Goal: Task Accomplishment & Management: Use online tool/utility

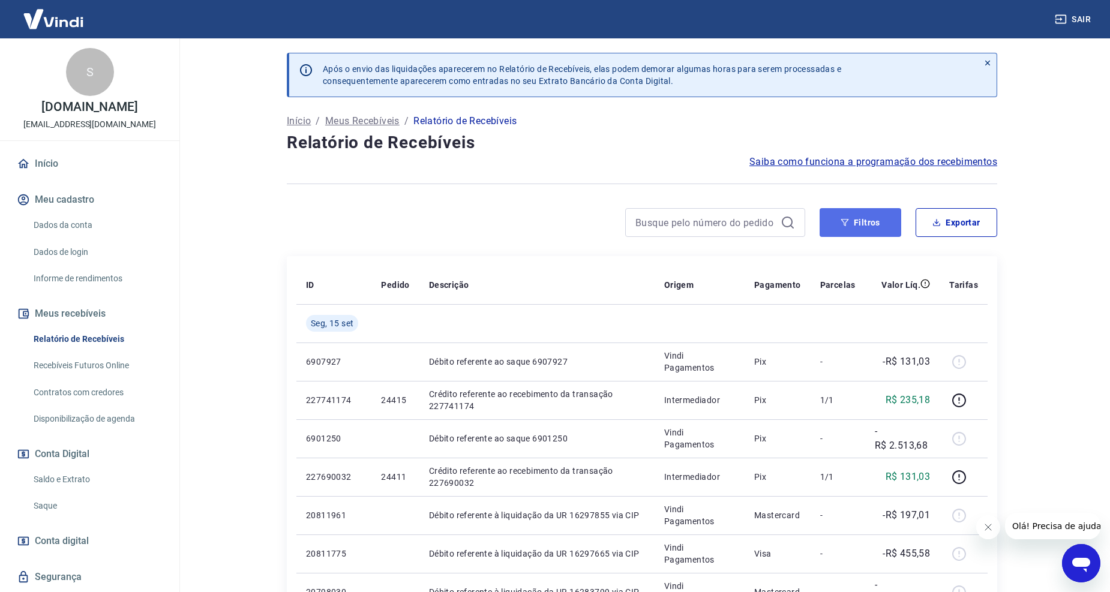
click at [878, 219] on button "Filtros" at bounding box center [861, 222] width 82 height 29
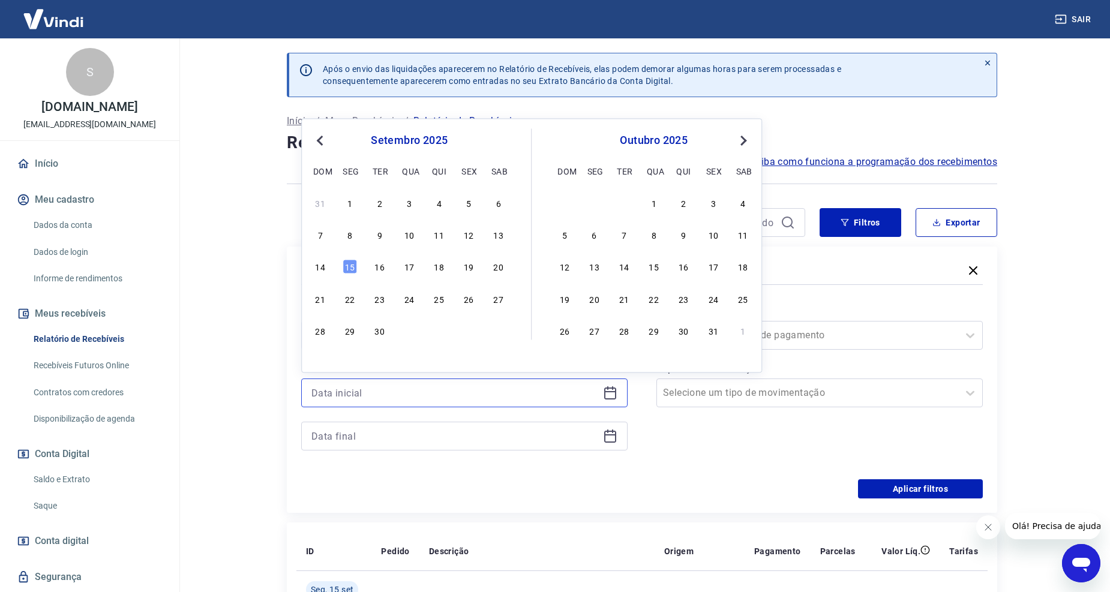
click at [477, 390] on input at bounding box center [455, 393] width 287 height 18
click at [467, 236] on div "12" at bounding box center [469, 235] width 14 height 14
type input "[DATE]"
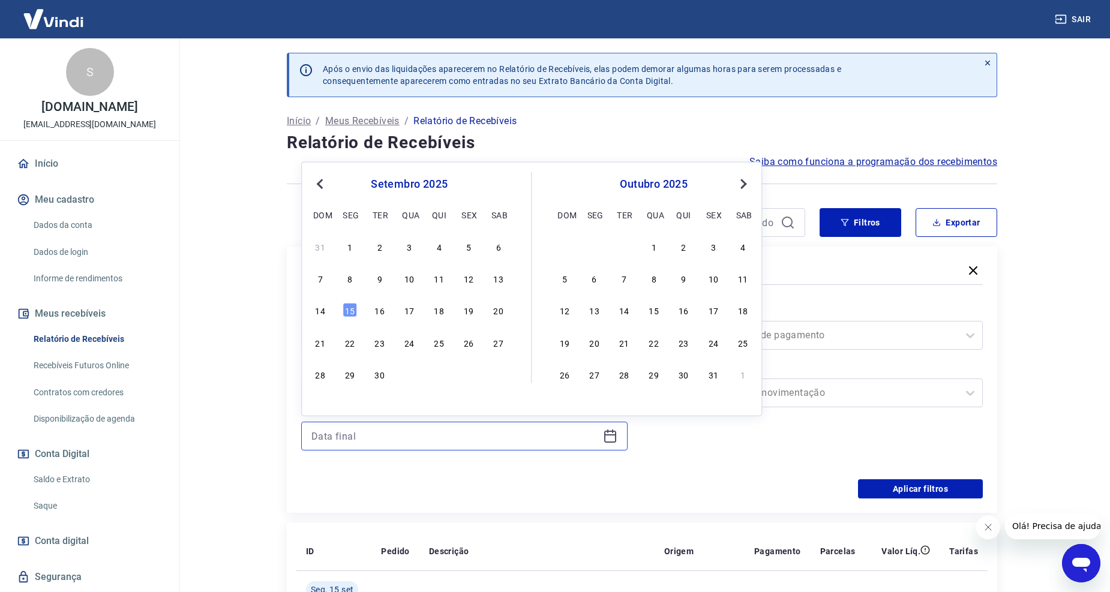
drag, startPoint x: 457, startPoint y: 442, endPoint x: 437, endPoint y: 422, distance: 28.0
click at [454, 443] on input at bounding box center [455, 436] width 287 height 18
click at [318, 310] on div "14" at bounding box center [320, 310] width 14 height 14
type input "[DATE]"
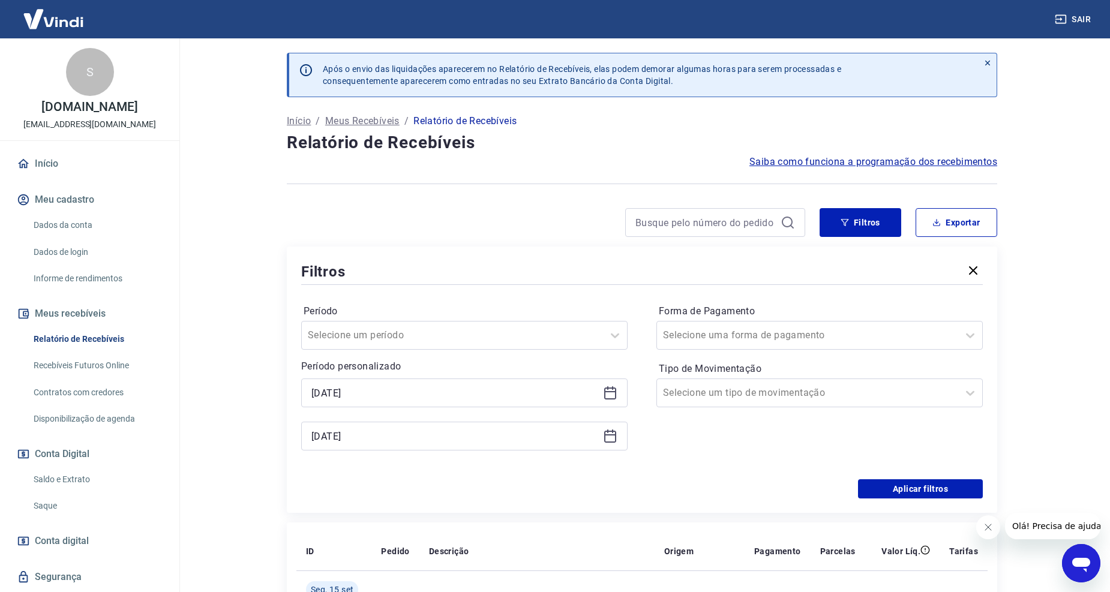
click at [502, 351] on div "Período Selecione um período Período personalizado Selected date: [DATE] [DATE]…" at bounding box center [464, 383] width 327 height 163
click at [506, 345] on div "Selecione um período" at bounding box center [452, 336] width 301 height 22
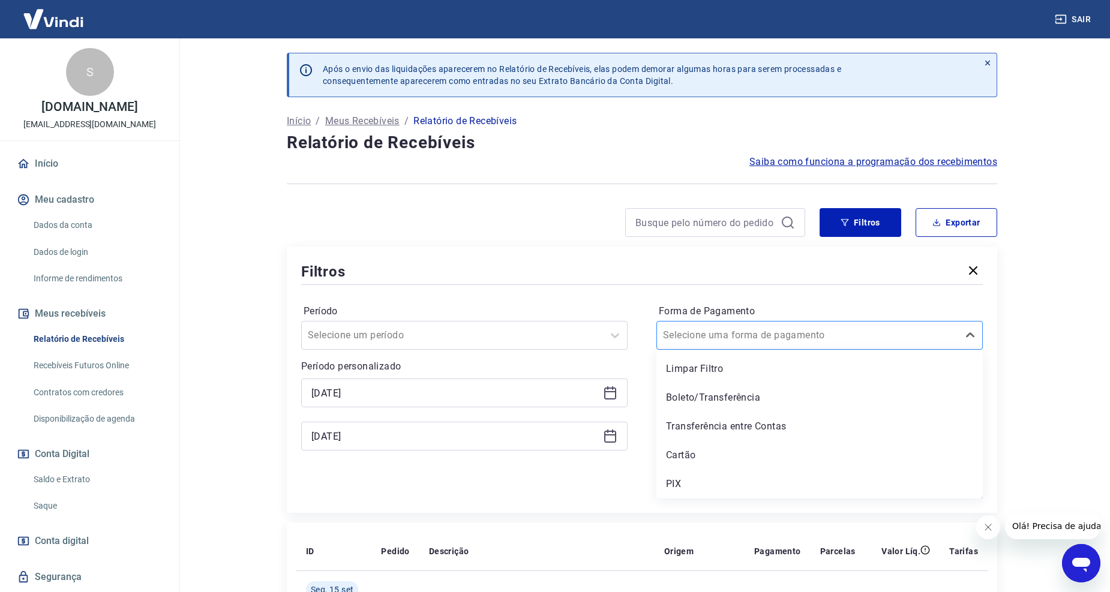
click at [688, 340] on input "Forma de Pagamento" at bounding box center [723, 335] width 121 height 14
click at [743, 293] on div "Período Selecione um período Período personalizado Selected date: [DATE] [DATE]…" at bounding box center [642, 384] width 682 height 192
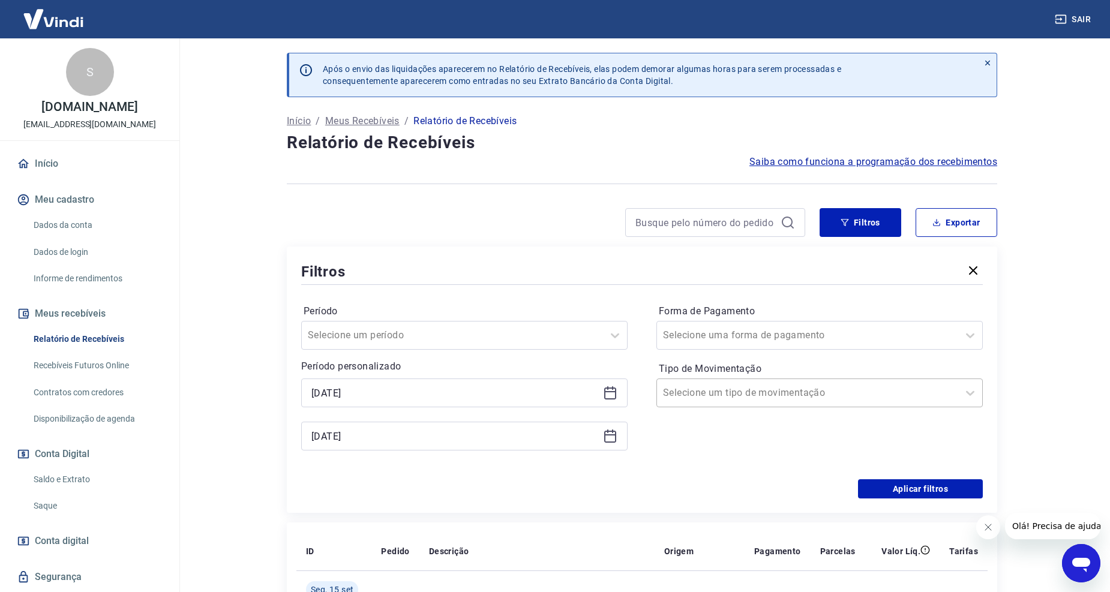
click at [753, 392] on input "Tipo de Movimentação" at bounding box center [723, 393] width 121 height 14
click at [697, 453] on div "Entrada" at bounding box center [820, 456] width 327 height 24
click at [925, 497] on button "Aplicar filtros" at bounding box center [920, 489] width 125 height 19
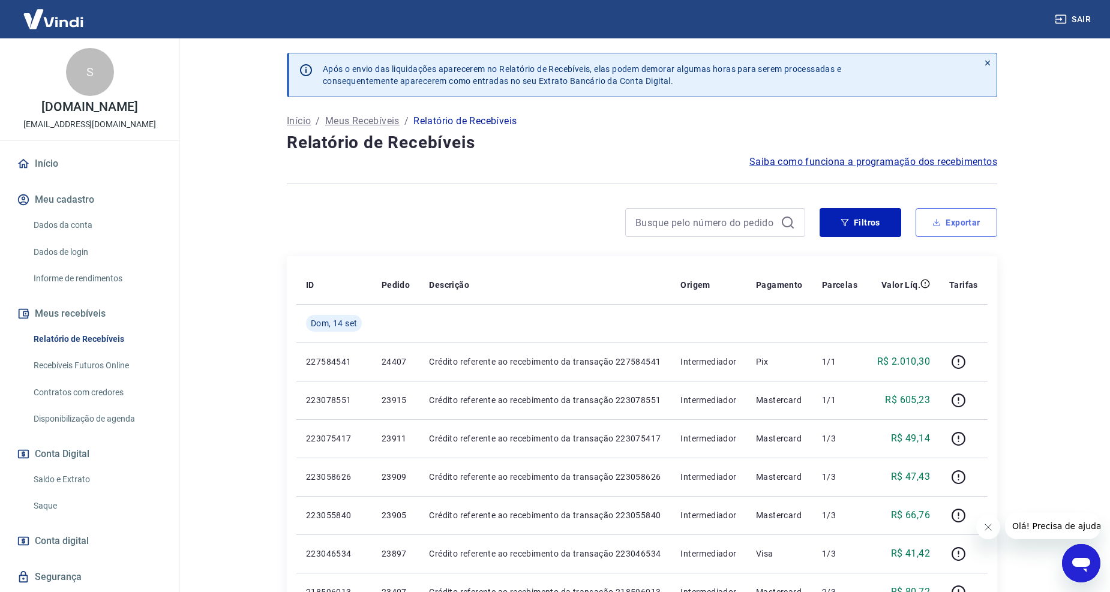
click at [966, 230] on button "Exportar" at bounding box center [957, 222] width 82 height 29
type input "[DATE]"
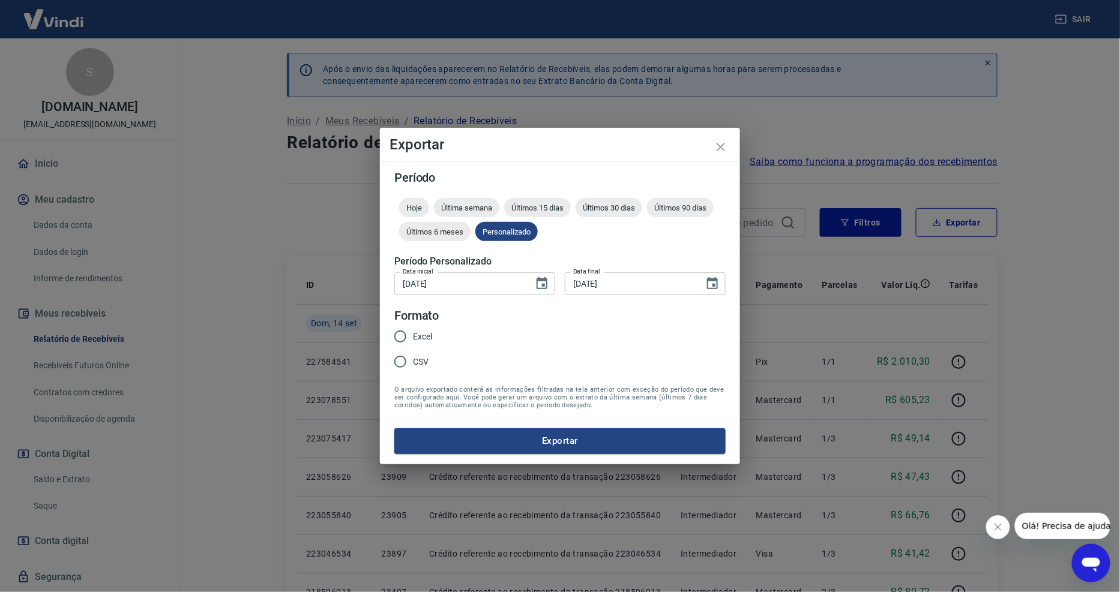
click at [400, 331] on input "Excel" at bounding box center [400, 336] width 25 height 25
radio input "true"
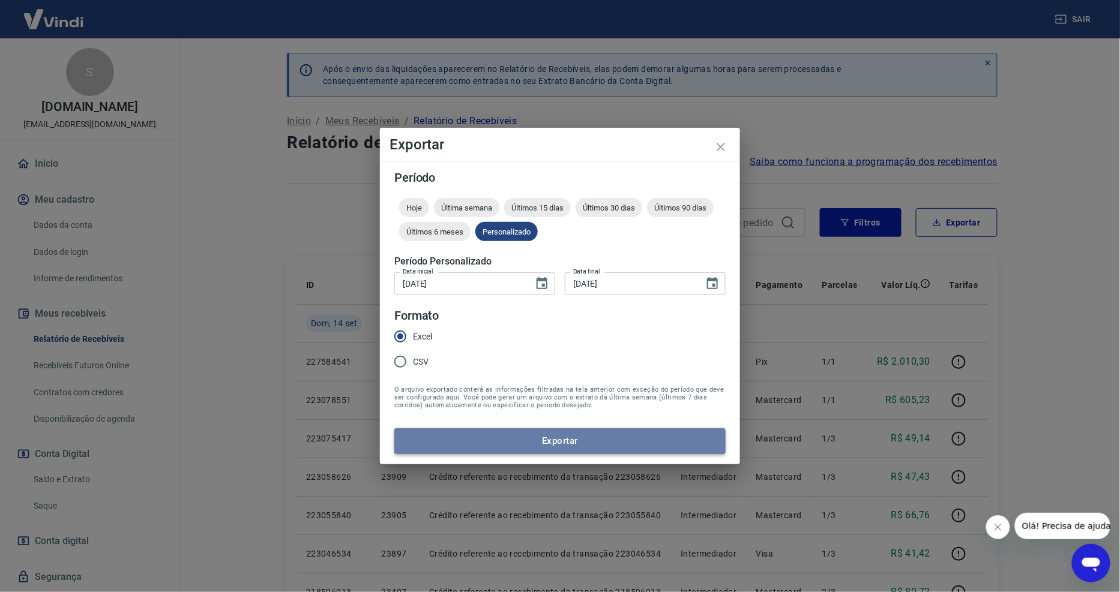
click at [541, 448] on button "Exportar" at bounding box center [559, 441] width 331 height 25
